Goal: Task Accomplishment & Management: Use online tool/utility

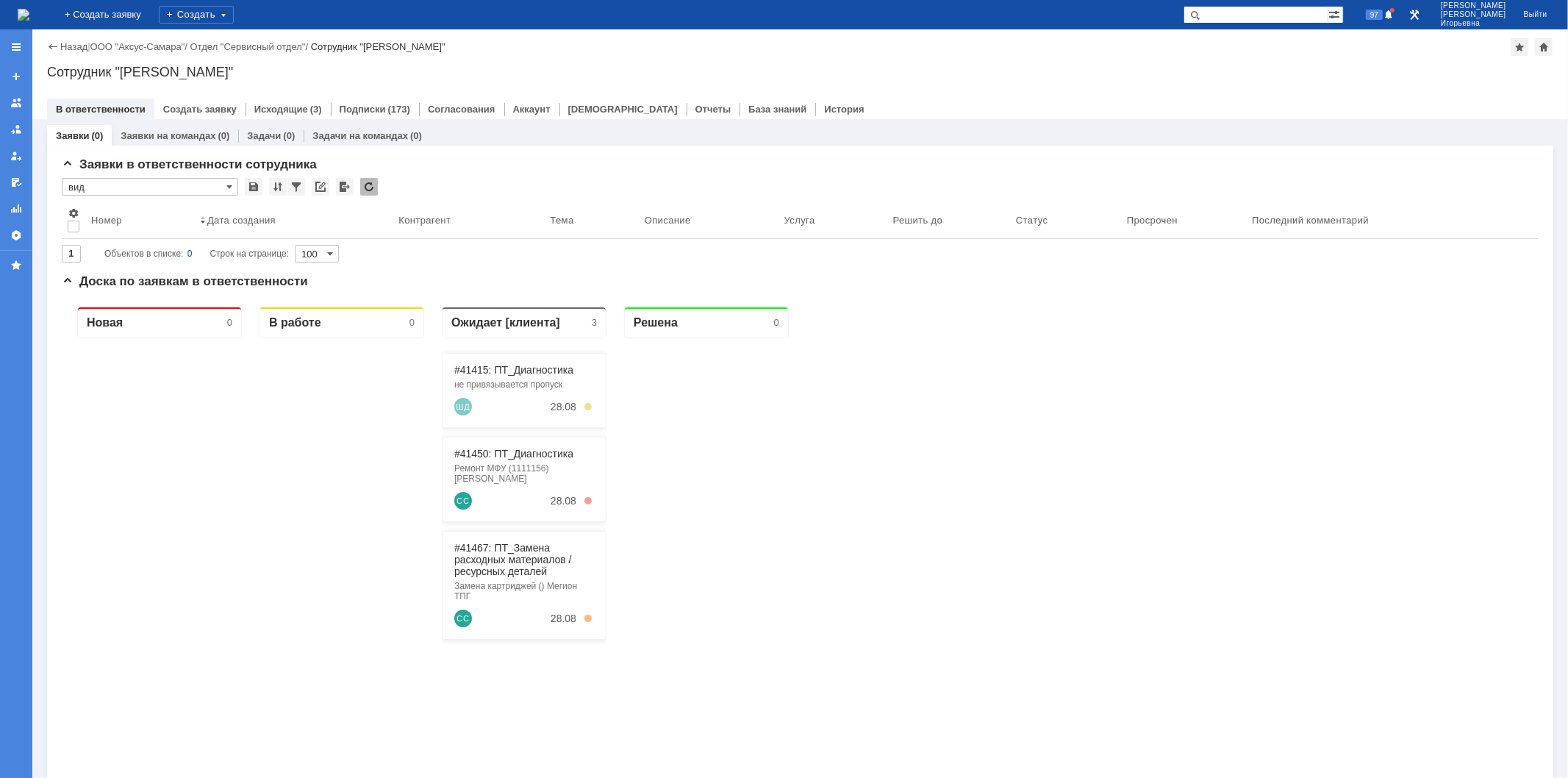
click at [1258, 8] on input "text" at bounding box center [1256, 15] width 145 height 18
type input "28667"
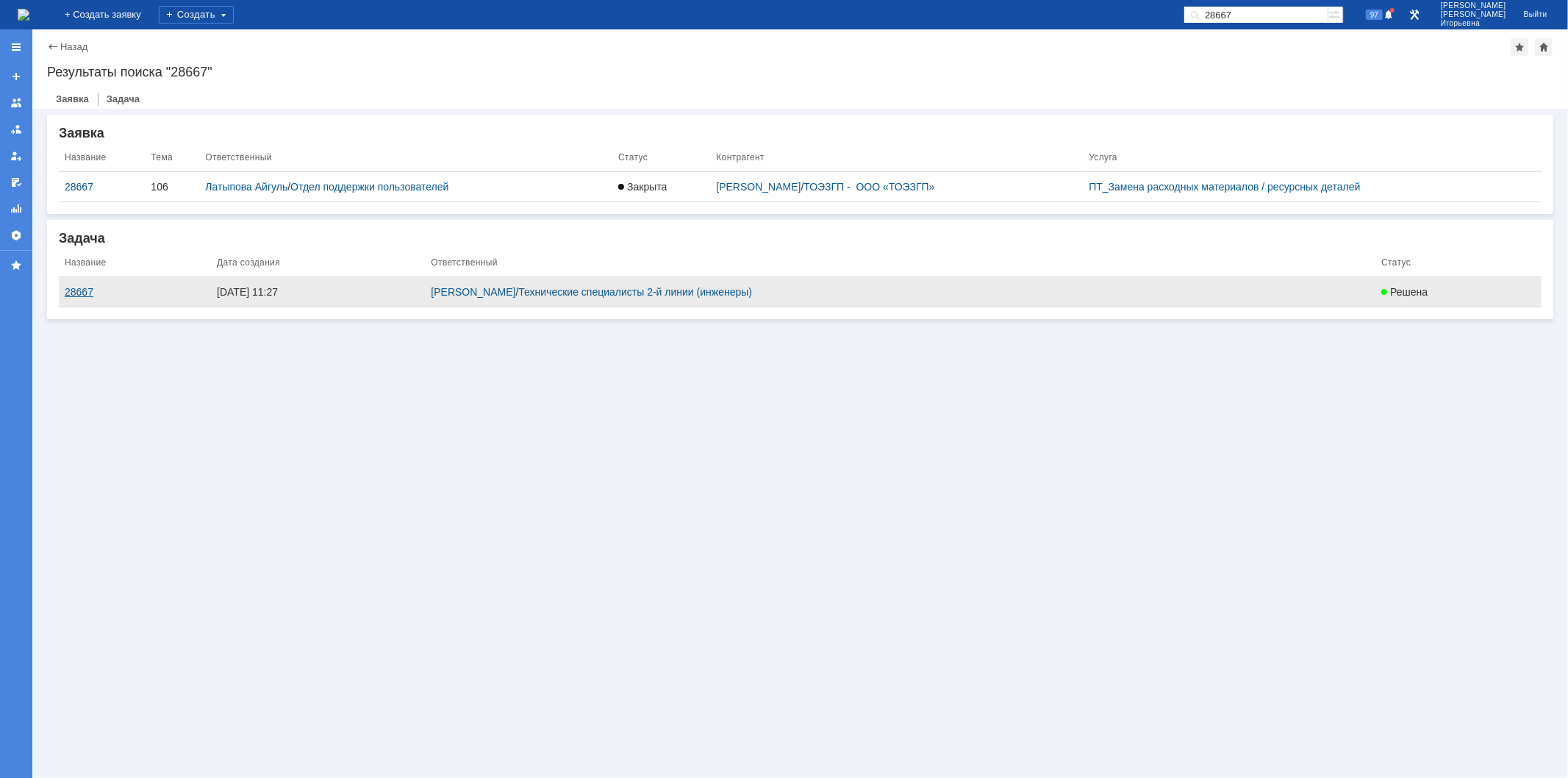
click at [72, 291] on div "28667" at bounding box center [135, 291] width 140 height 12
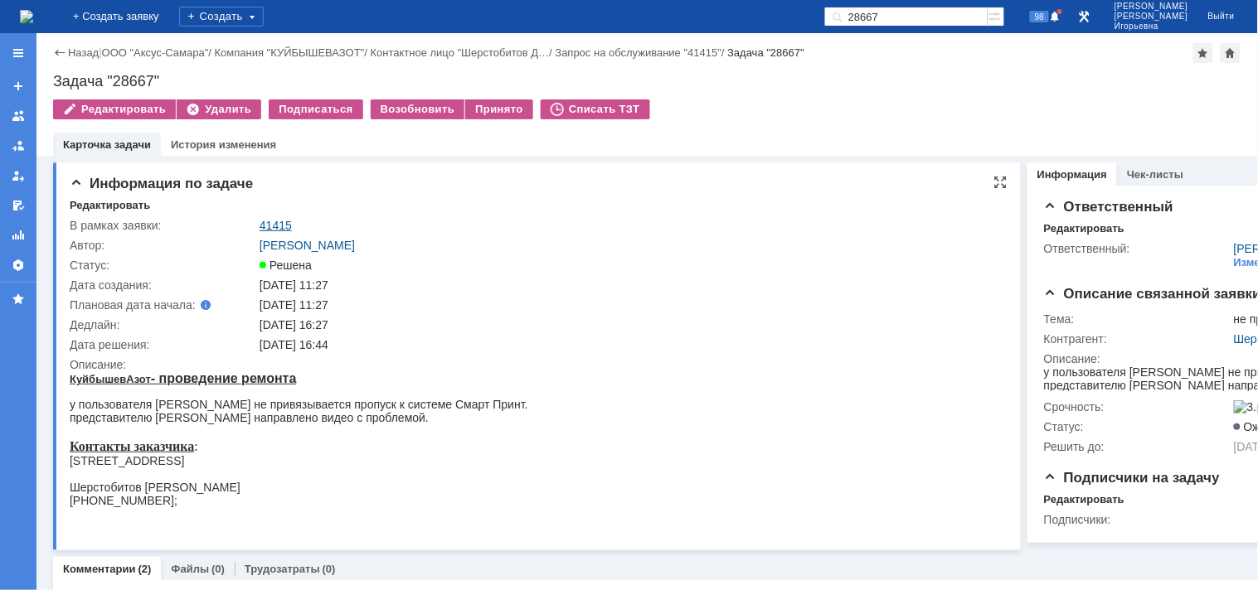
click at [279, 224] on link "41415" at bounding box center [275, 225] width 32 height 13
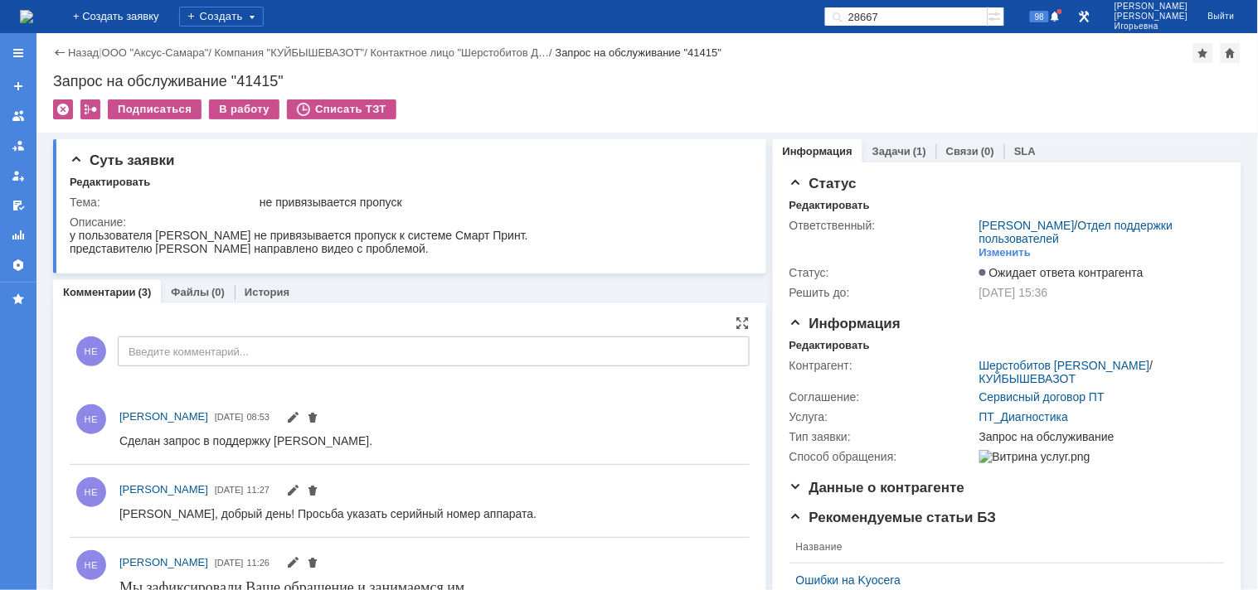
click at [658, 526] on div "НЕ [PERSON_NAME] [DATE] 11:27" at bounding box center [410, 501] width 680 height 59
click at [877, 148] on link "Задачи" at bounding box center [891, 151] width 38 height 12
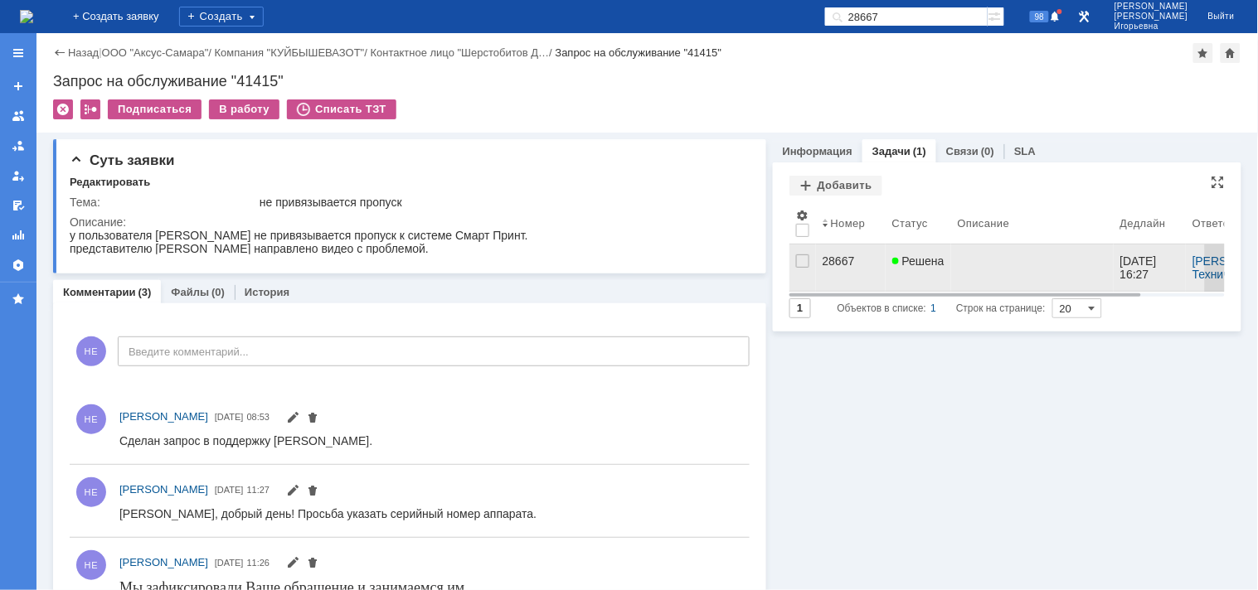
click at [826, 260] on div "28667" at bounding box center [850, 261] width 56 height 13
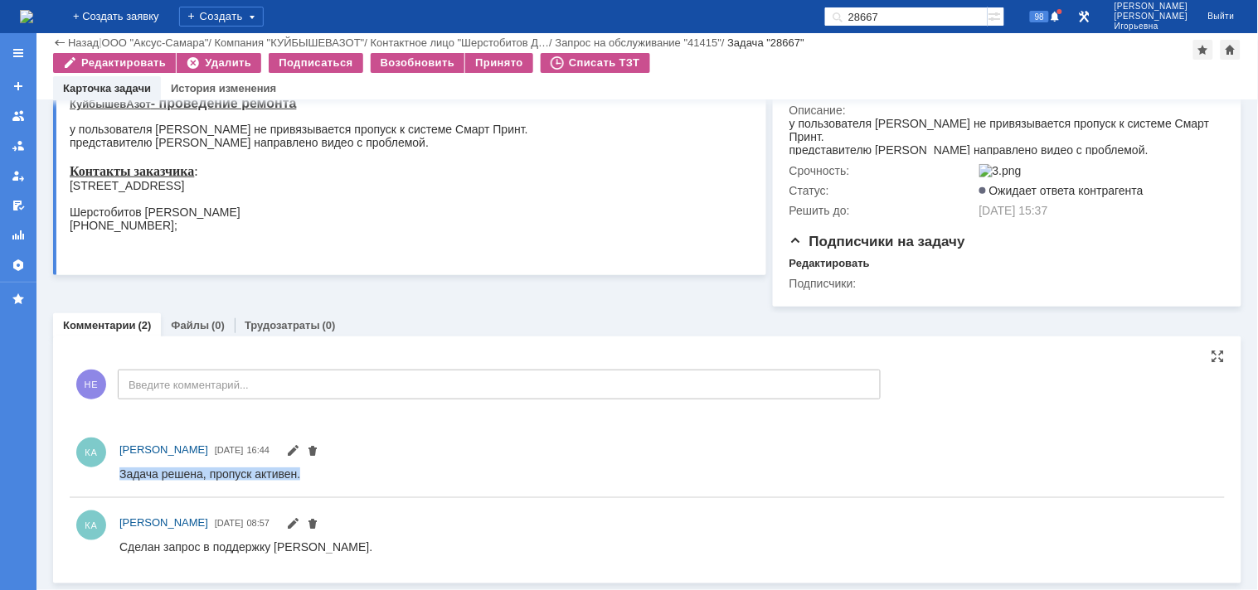
drag, startPoint x: 303, startPoint y: 469, endPoint x: 109, endPoint y: 476, distance: 193.3
click at [119, 476] on html "Задача решена, пропуск активен." at bounding box center [661, 474] width 1084 height 15
copy div "Задача решена, пропуск активен."
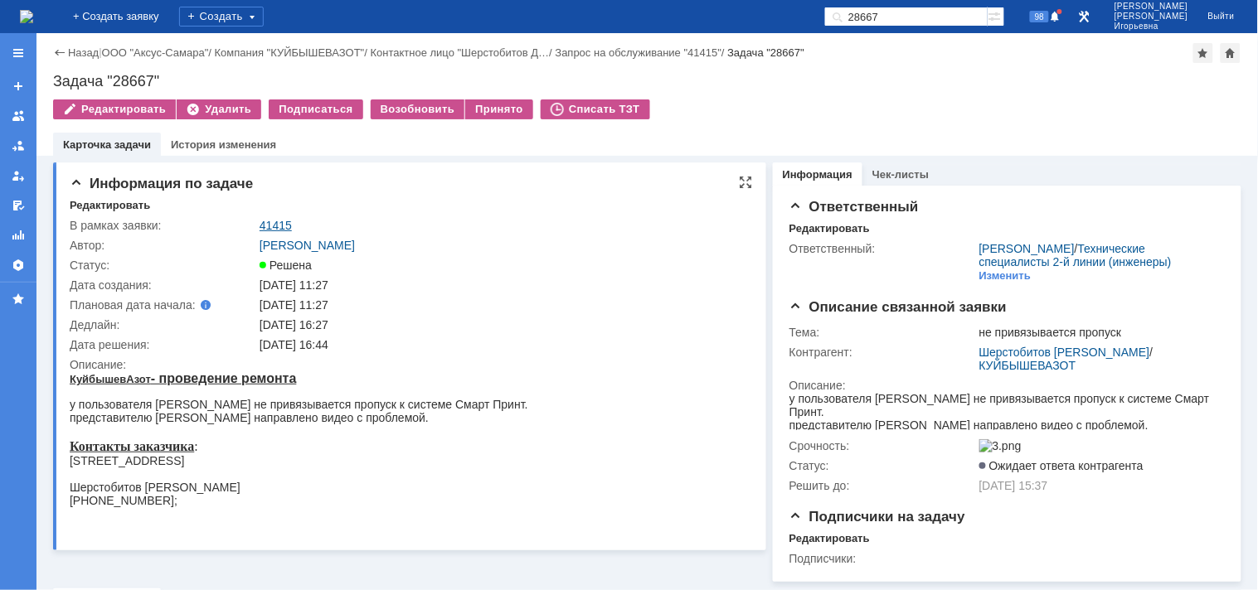
click at [275, 222] on link "41415" at bounding box center [275, 225] width 32 height 13
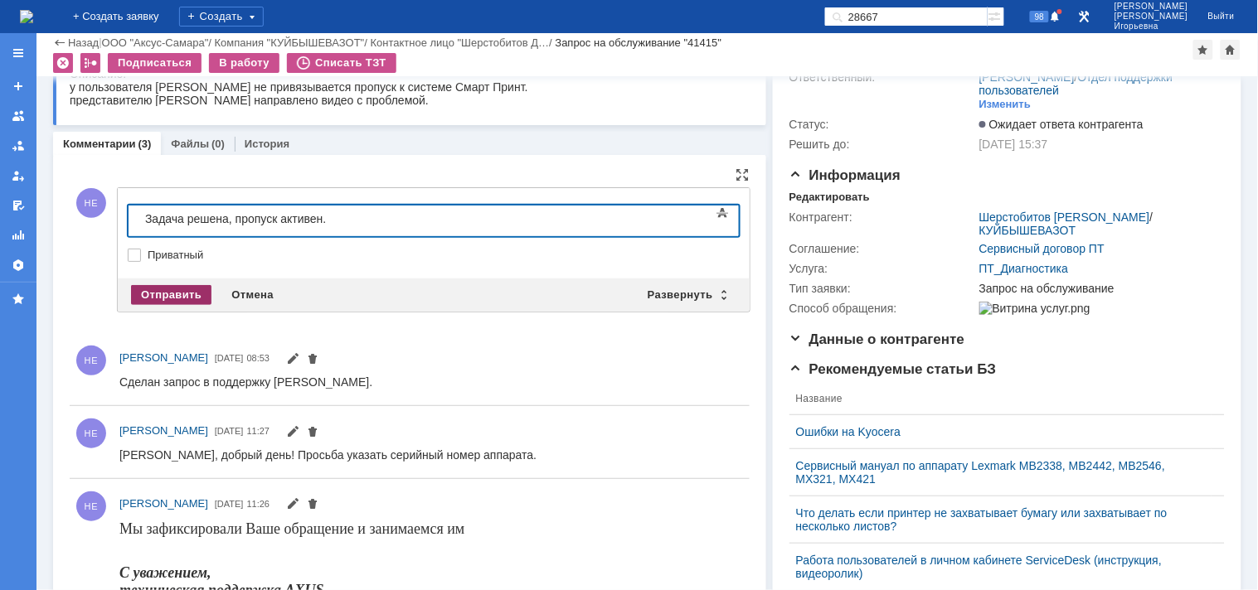
click at [172, 295] on div "Отправить" at bounding box center [171, 295] width 80 height 20
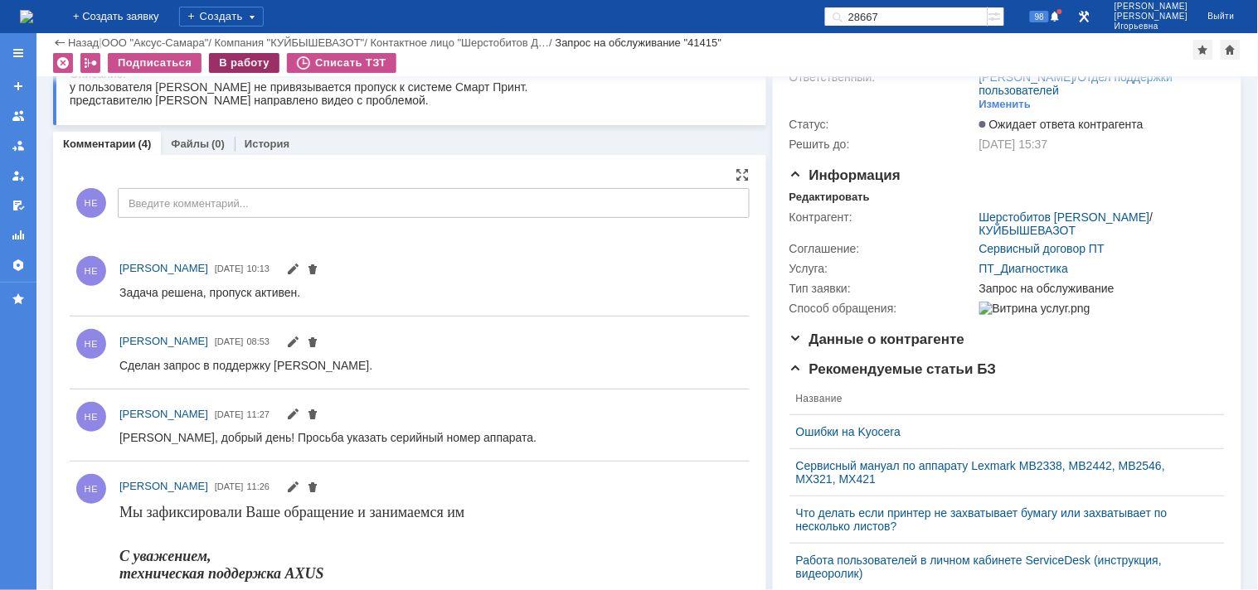
click at [240, 64] on div "В работу" at bounding box center [244, 63] width 70 height 20
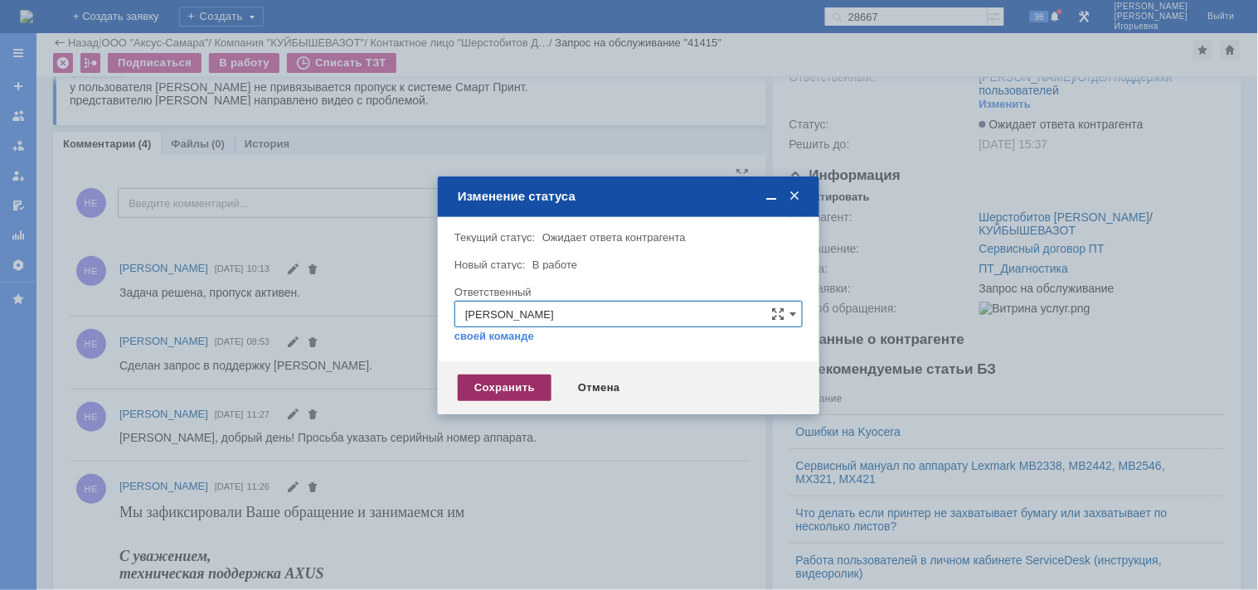
click at [487, 382] on div "Сохранить" at bounding box center [505, 388] width 94 height 27
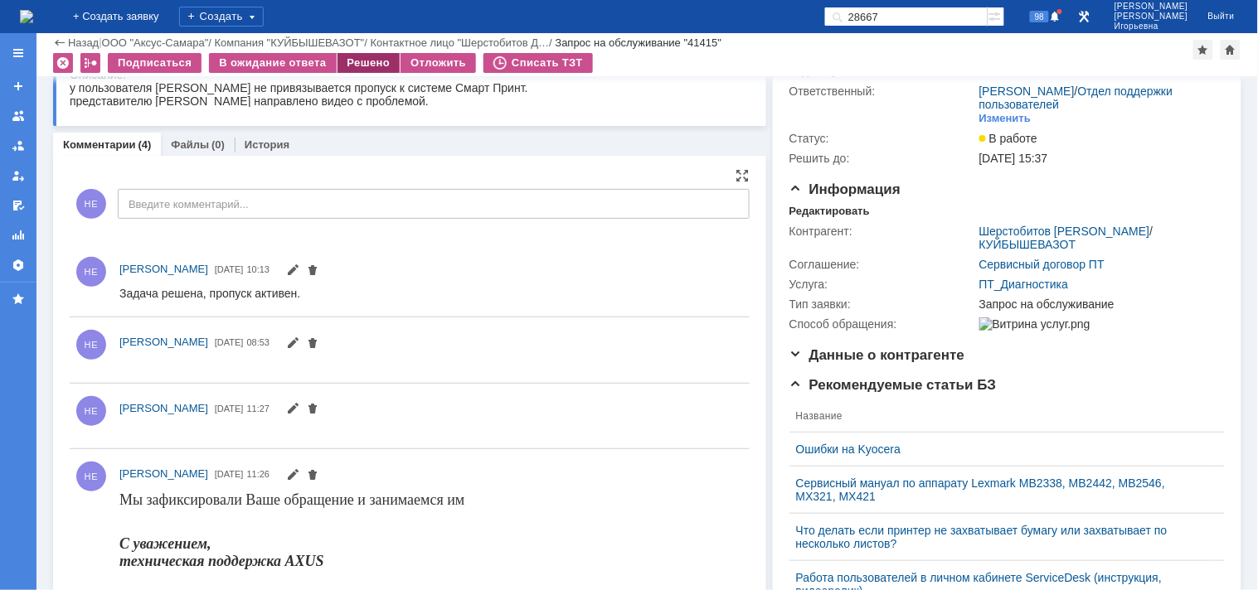
click at [350, 62] on div "Решено" at bounding box center [368, 63] width 63 height 20
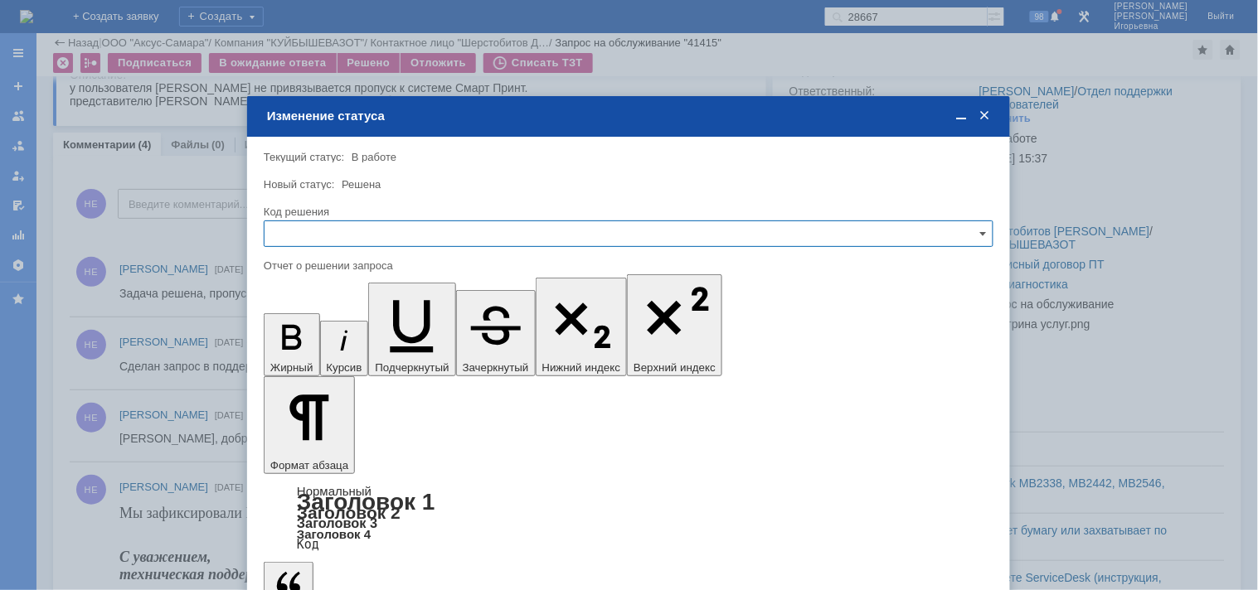
click at [319, 229] on input "text" at bounding box center [629, 234] width 730 height 27
click at [303, 343] on span "Решено" at bounding box center [628, 345] width 708 height 13
type input "Решено"
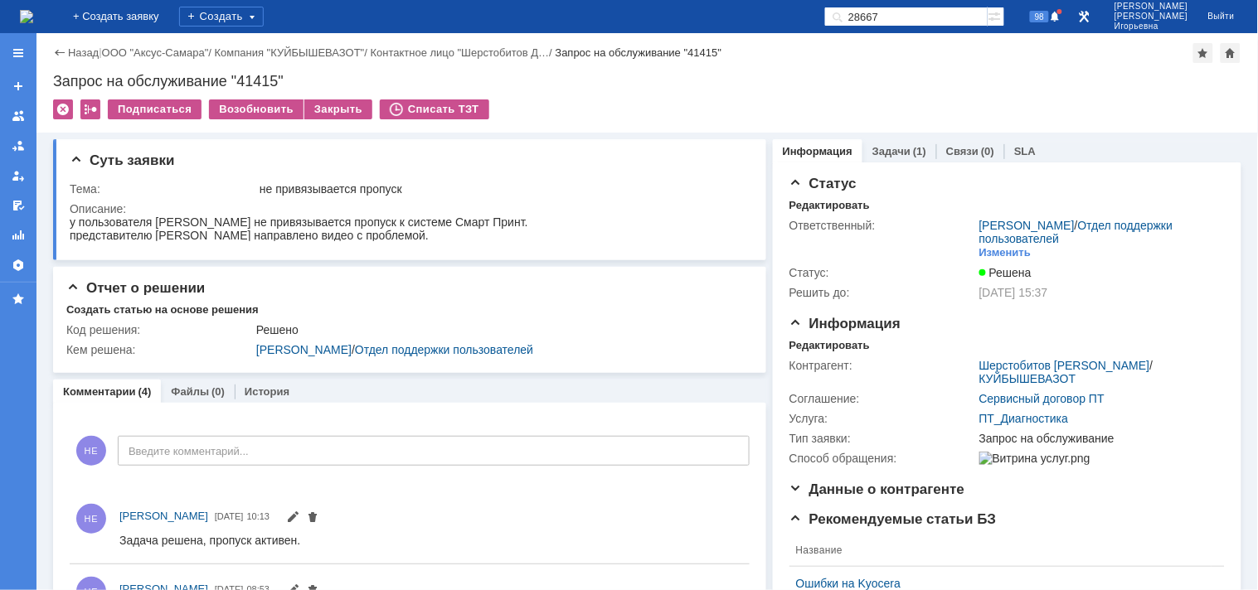
click at [33, 11] on img at bounding box center [26, 16] width 13 height 13
